Goal: Task Accomplishment & Management: Use online tool/utility

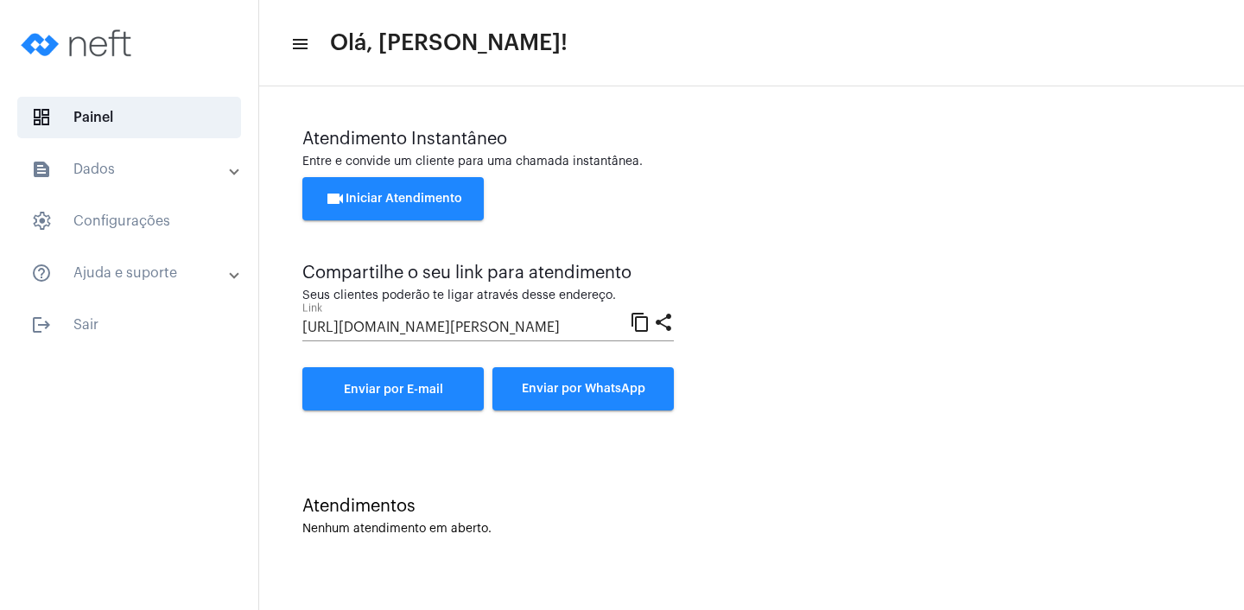
click at [411, 395] on span "Enviar por E-mail" at bounding box center [393, 389] width 99 height 12
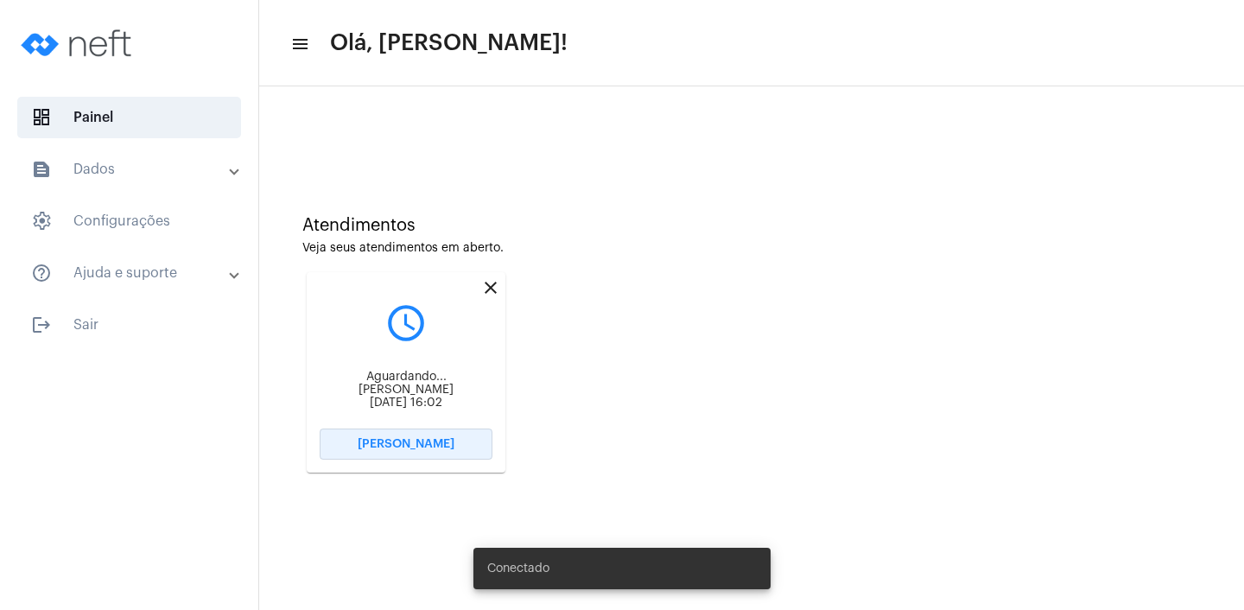
click at [414, 446] on div "Atendimentos Veja seus atendimentos em aberto. close query_builder Aguardando..…" at bounding box center [751, 337] width 967 height 347
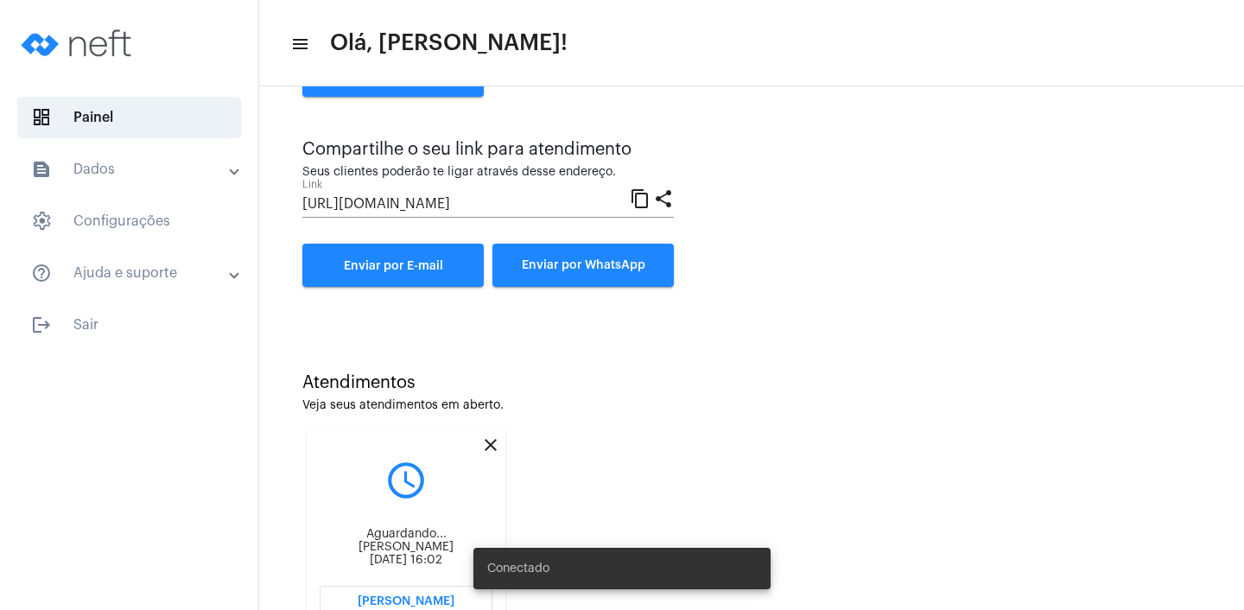
scroll to position [193, 0]
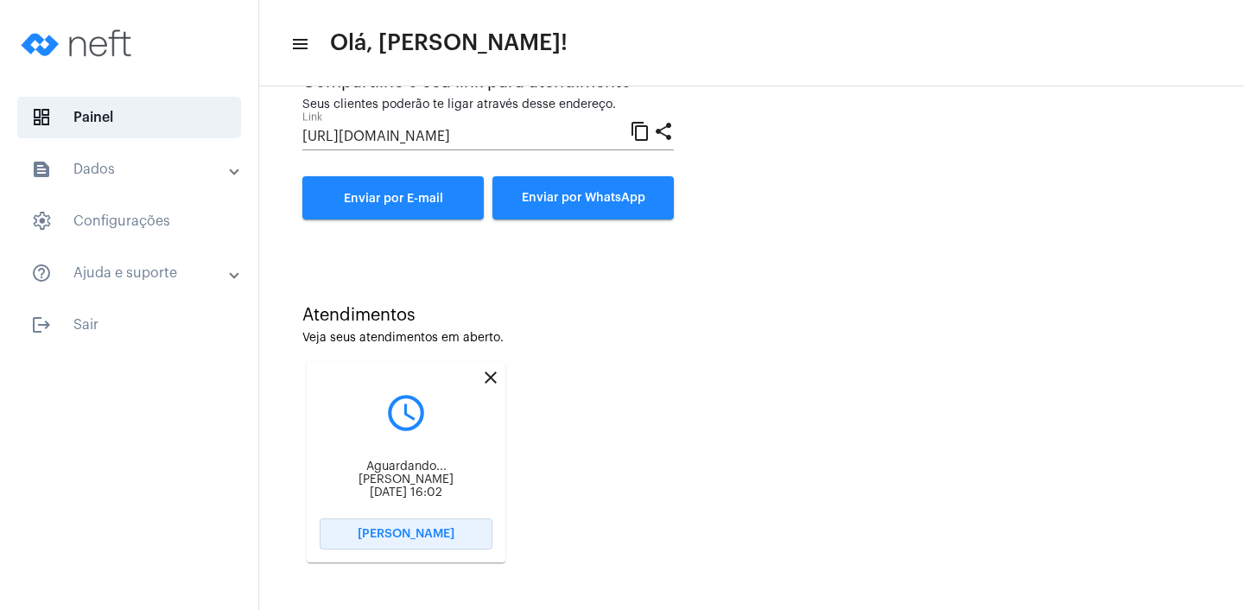
click at [380, 533] on span "[PERSON_NAME]" at bounding box center [406, 534] width 97 height 12
